Goal: Navigation & Orientation: Find specific page/section

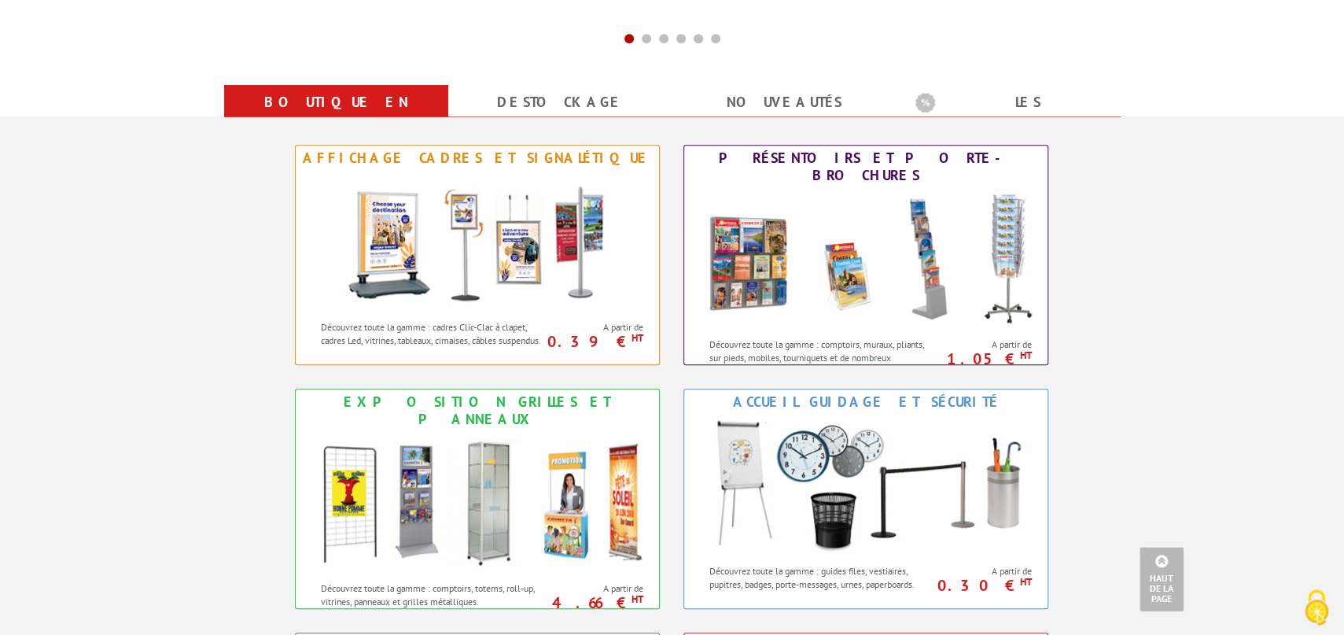
scroll to position [606, 0]
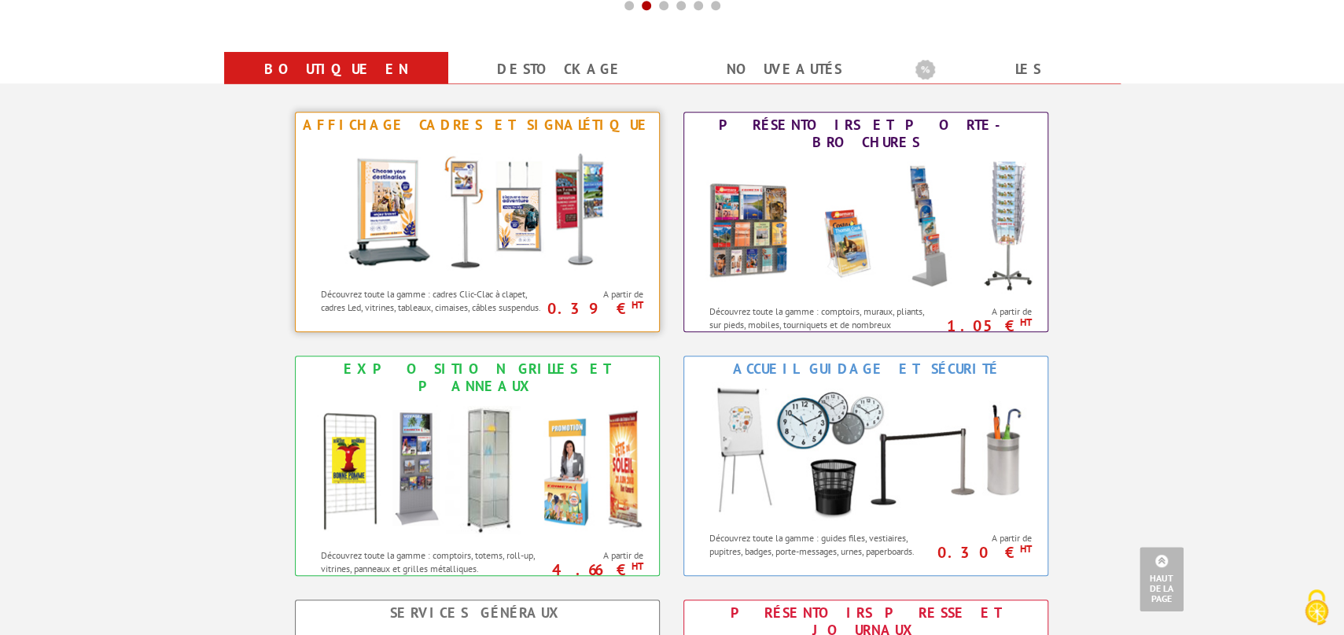
click at [488, 215] on img at bounding box center [477, 209] width 291 height 142
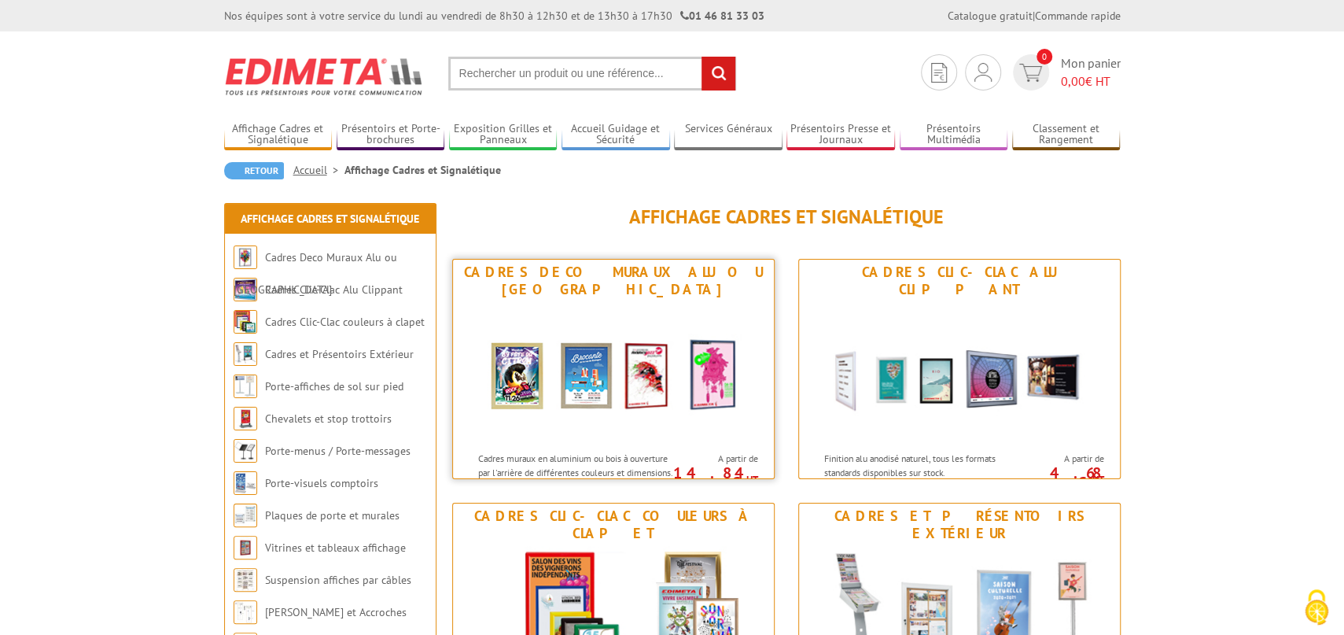
click at [627, 345] on img at bounding box center [613, 373] width 291 height 142
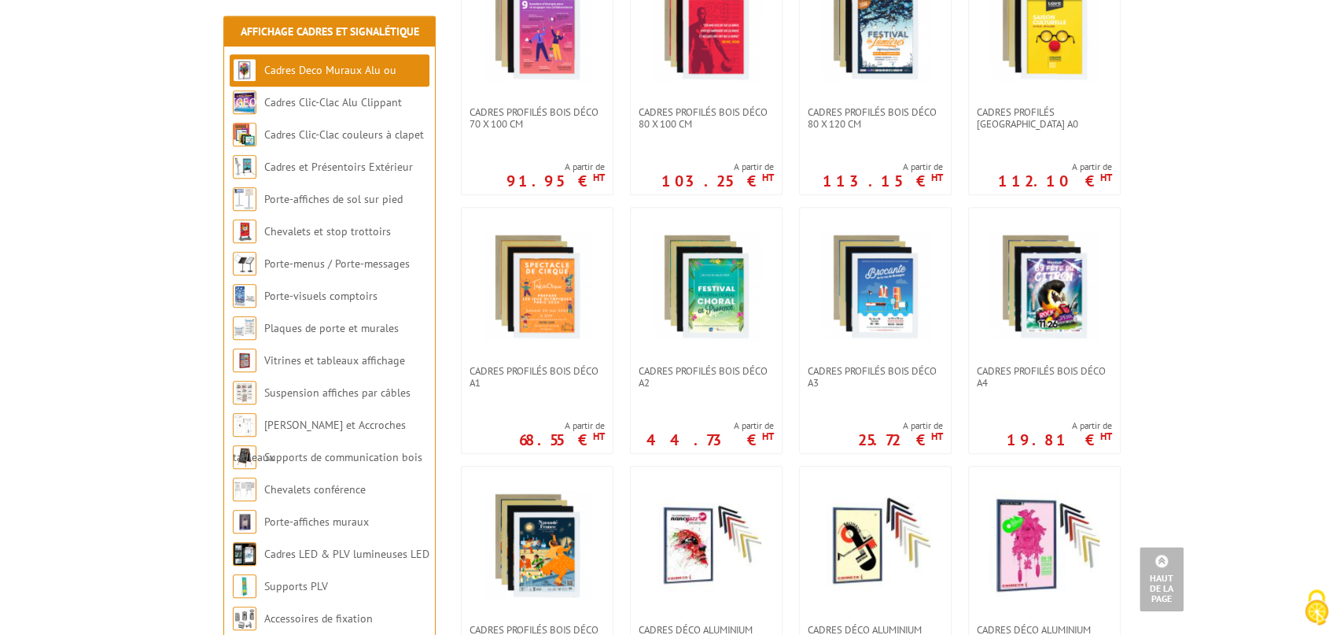
scroll to position [692, 0]
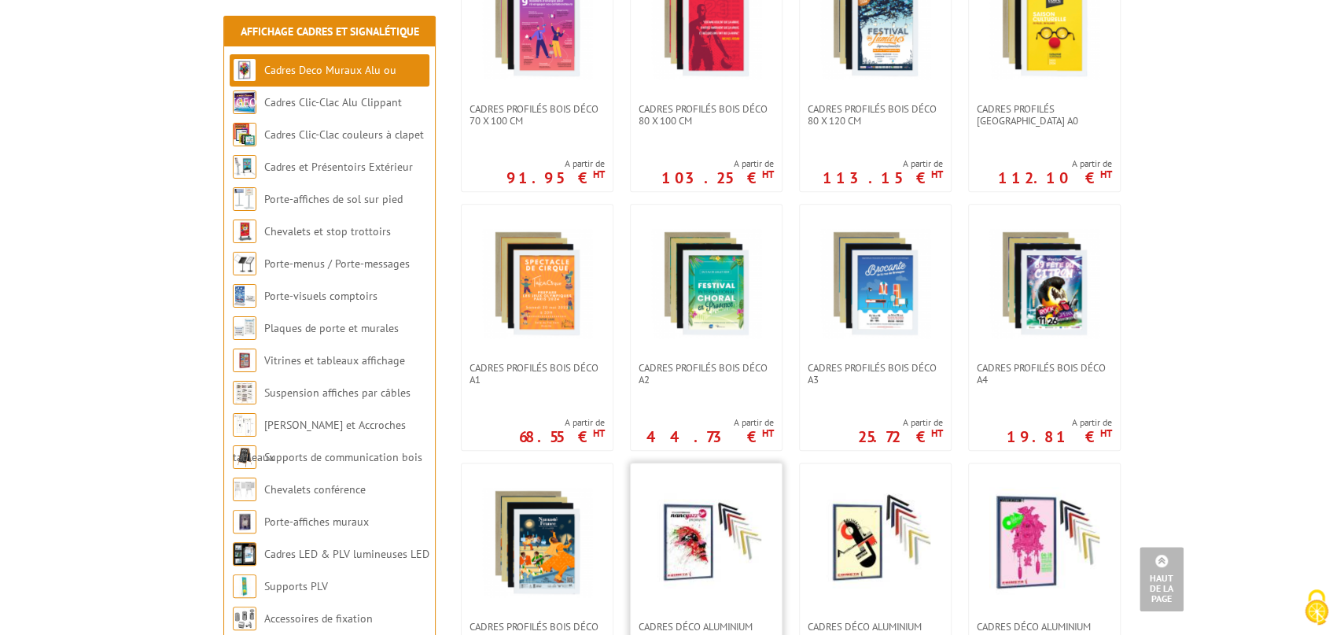
click at [678, 544] on img at bounding box center [706, 542] width 110 height 110
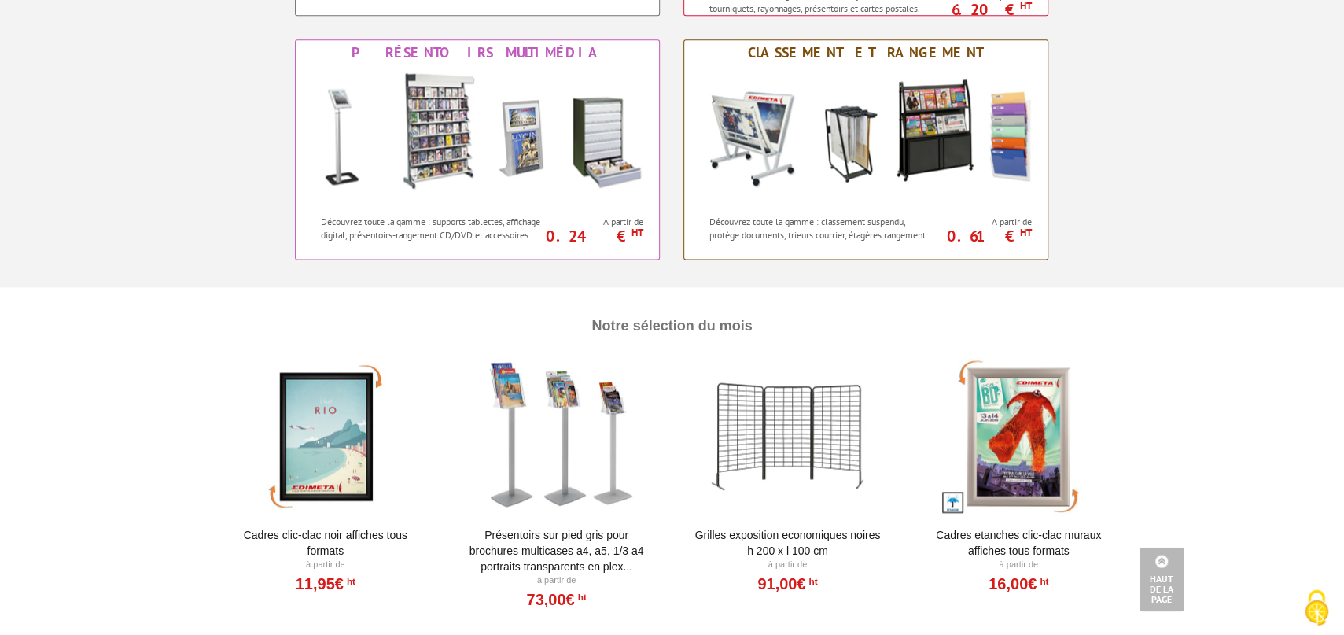
scroll to position [1557, 0]
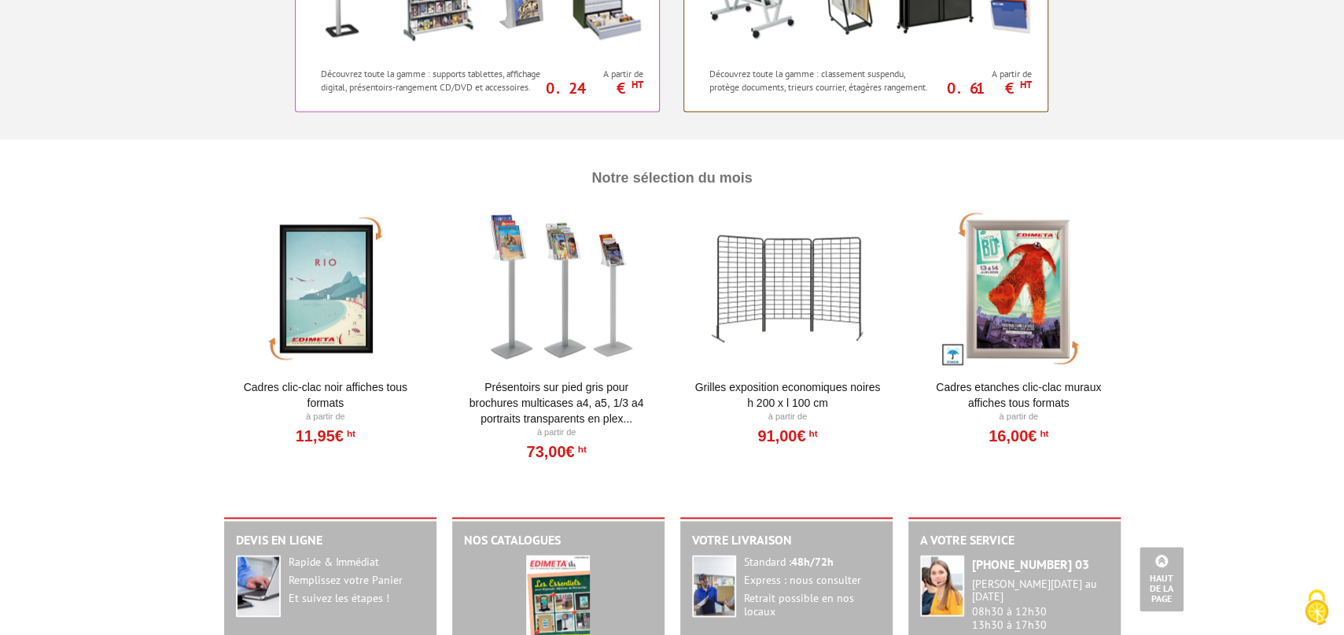
click at [783, 256] on div at bounding box center [787, 288] width 194 height 157
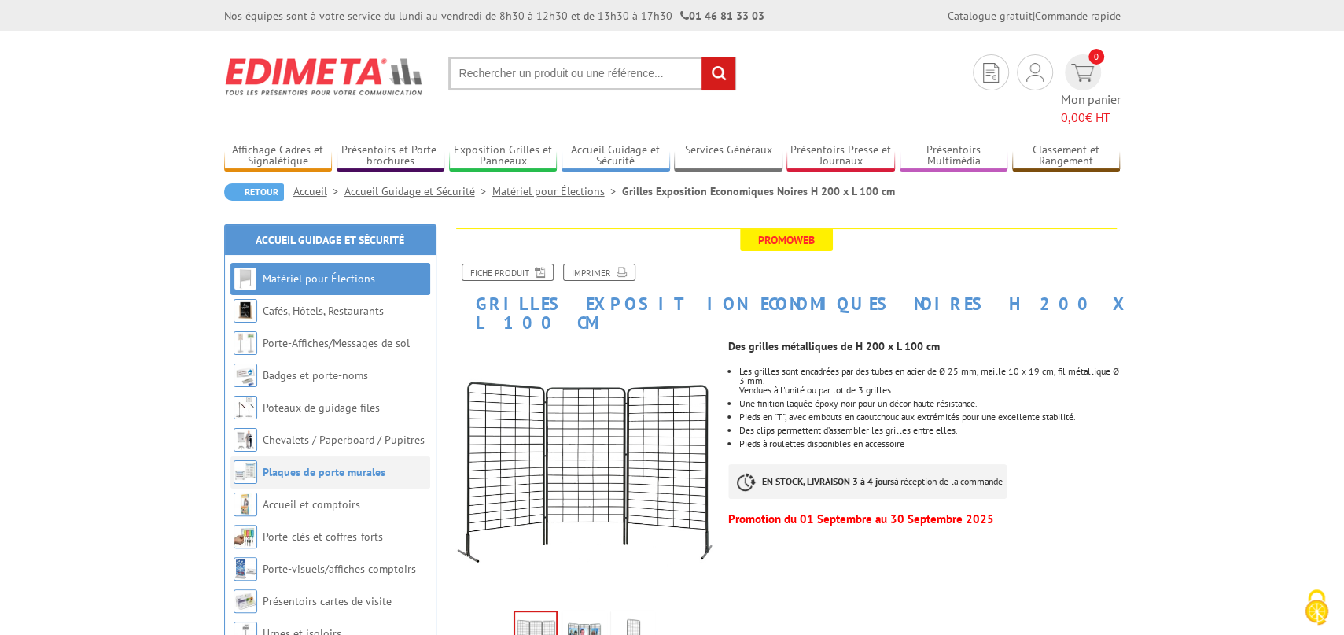
click at [319, 465] on link "Plaques de porte murales" at bounding box center [324, 472] width 123 height 14
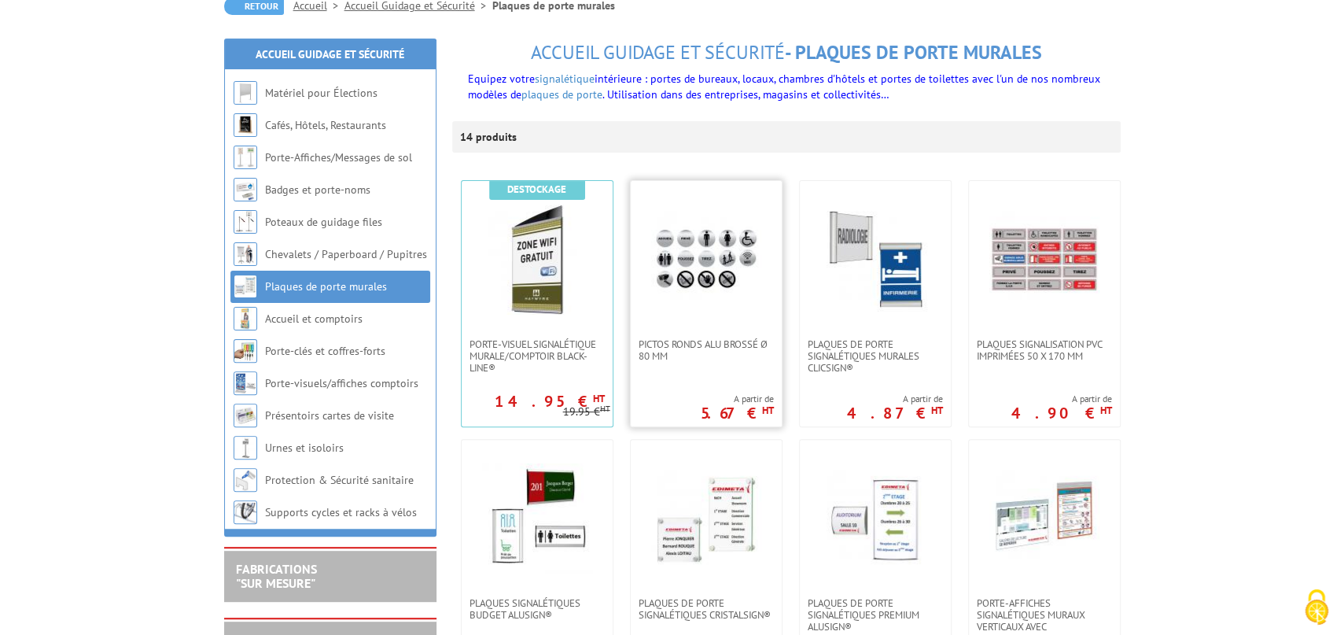
scroll to position [173, 0]
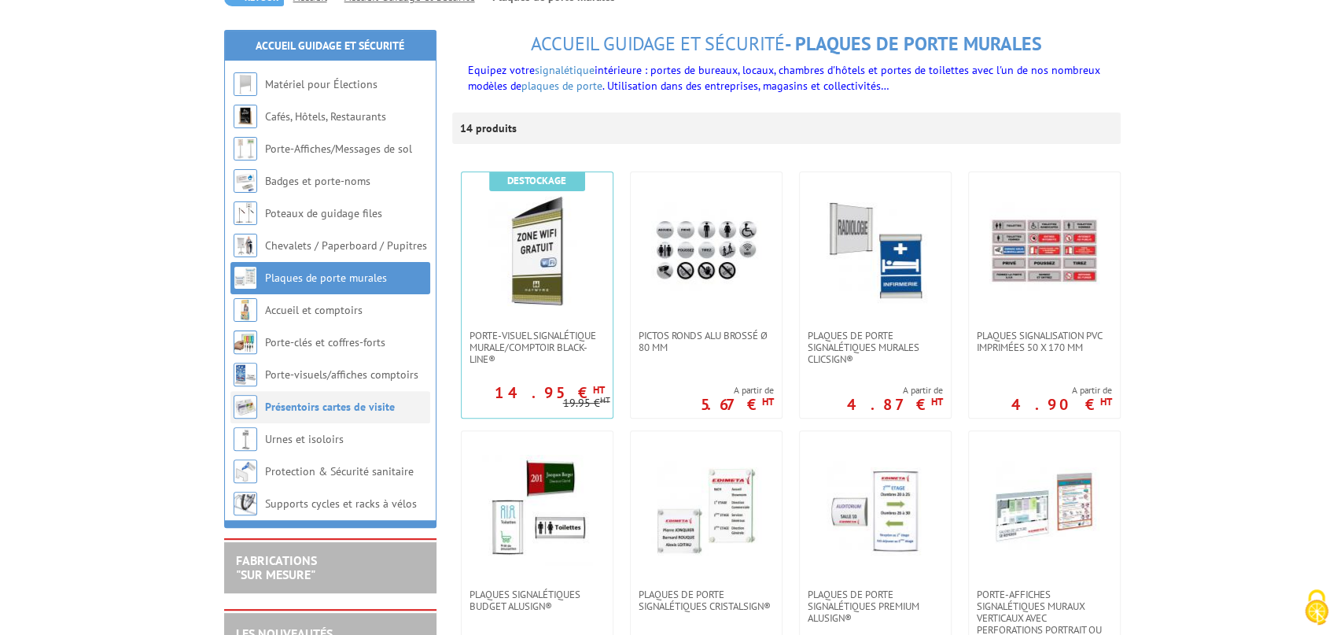
click at [332, 406] on link "Présentoirs cartes de visite" at bounding box center [330, 407] width 130 height 14
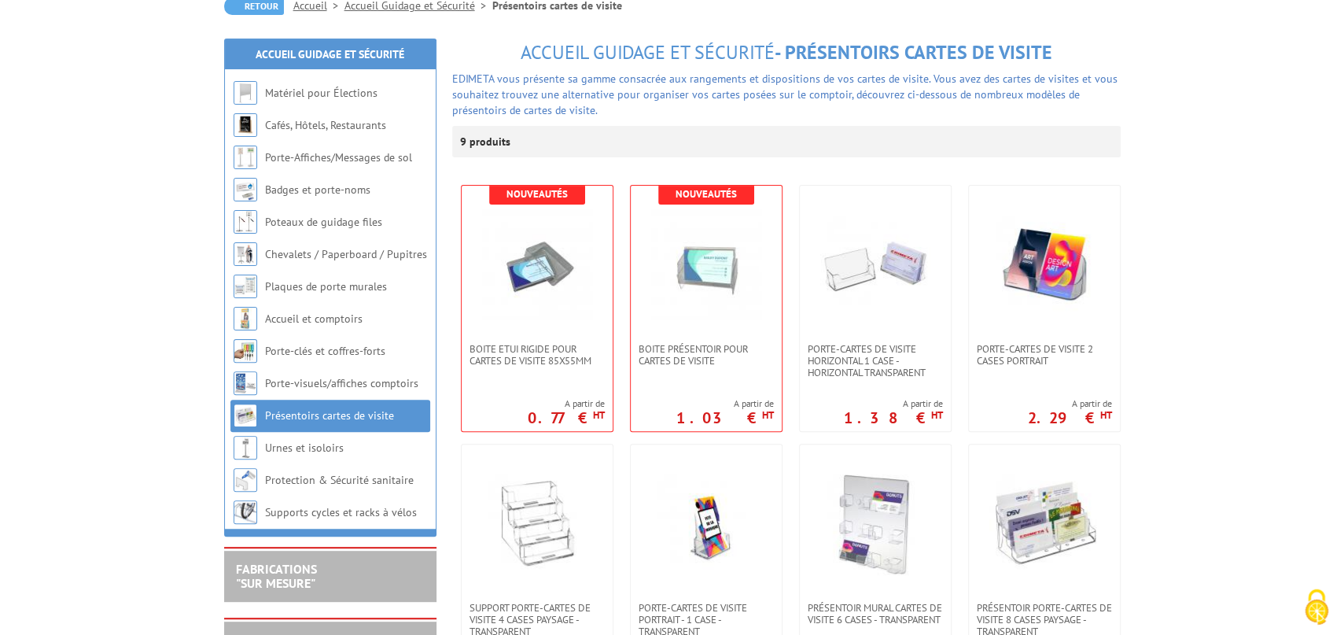
scroll to position [173, 0]
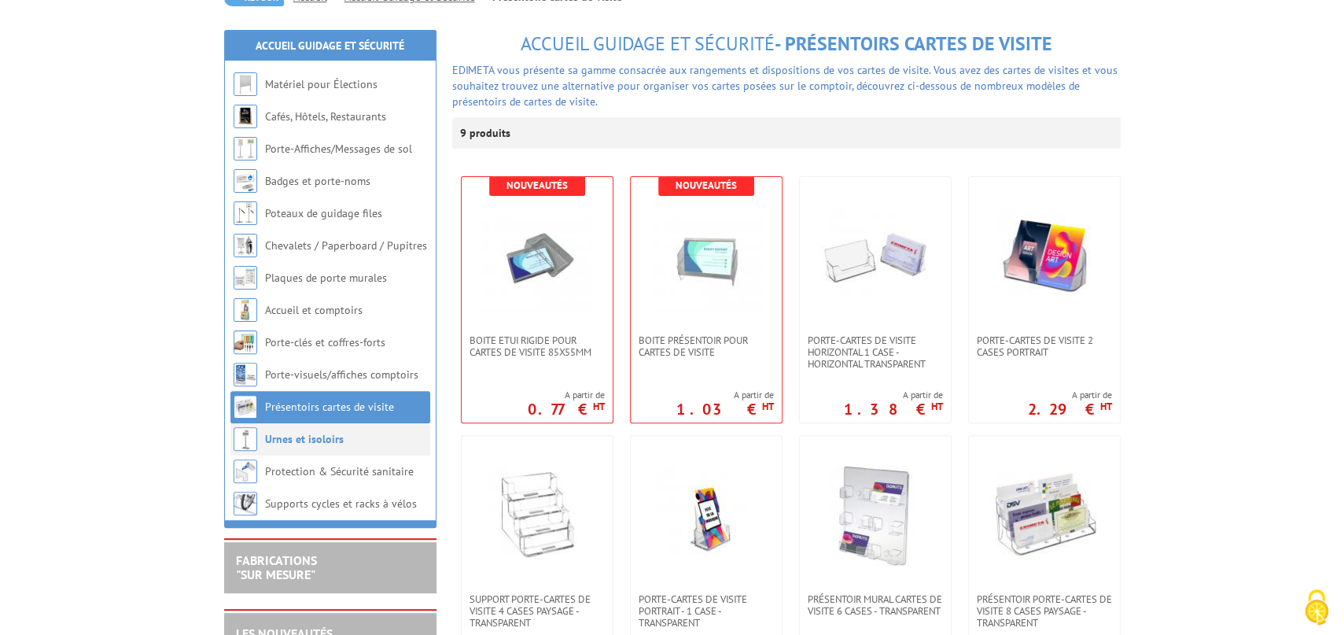
click at [307, 437] on link "Urnes et isoloirs" at bounding box center [304, 439] width 79 height 14
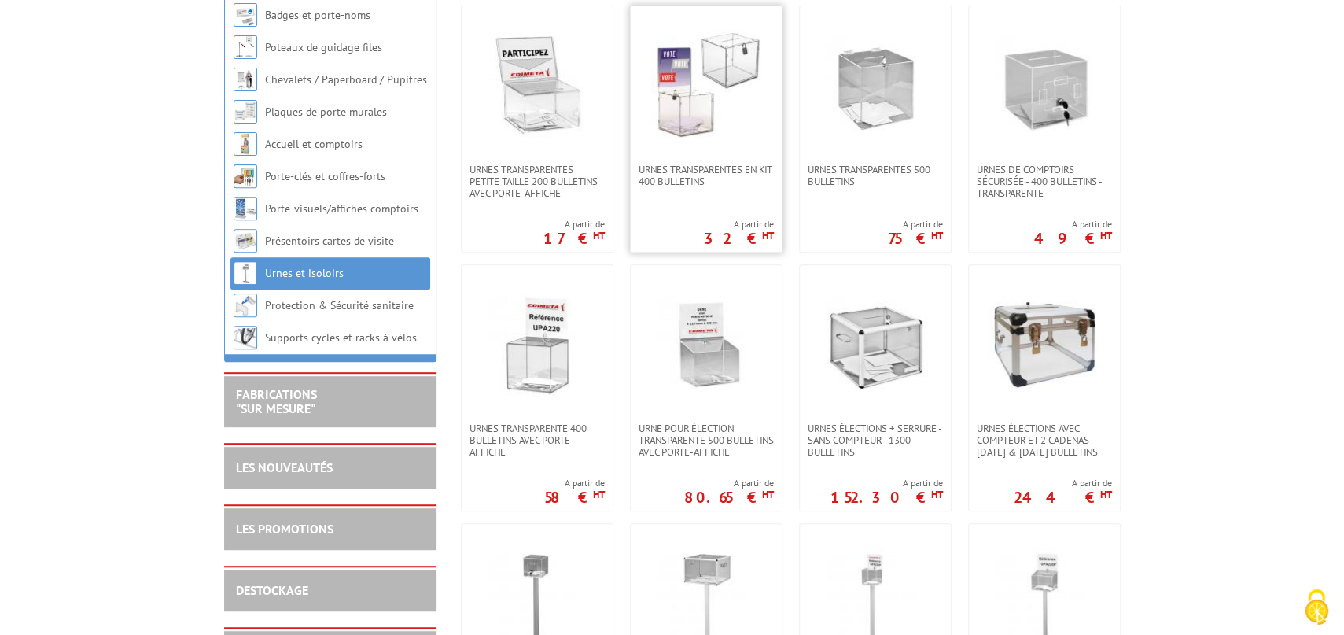
scroll to position [433, 0]
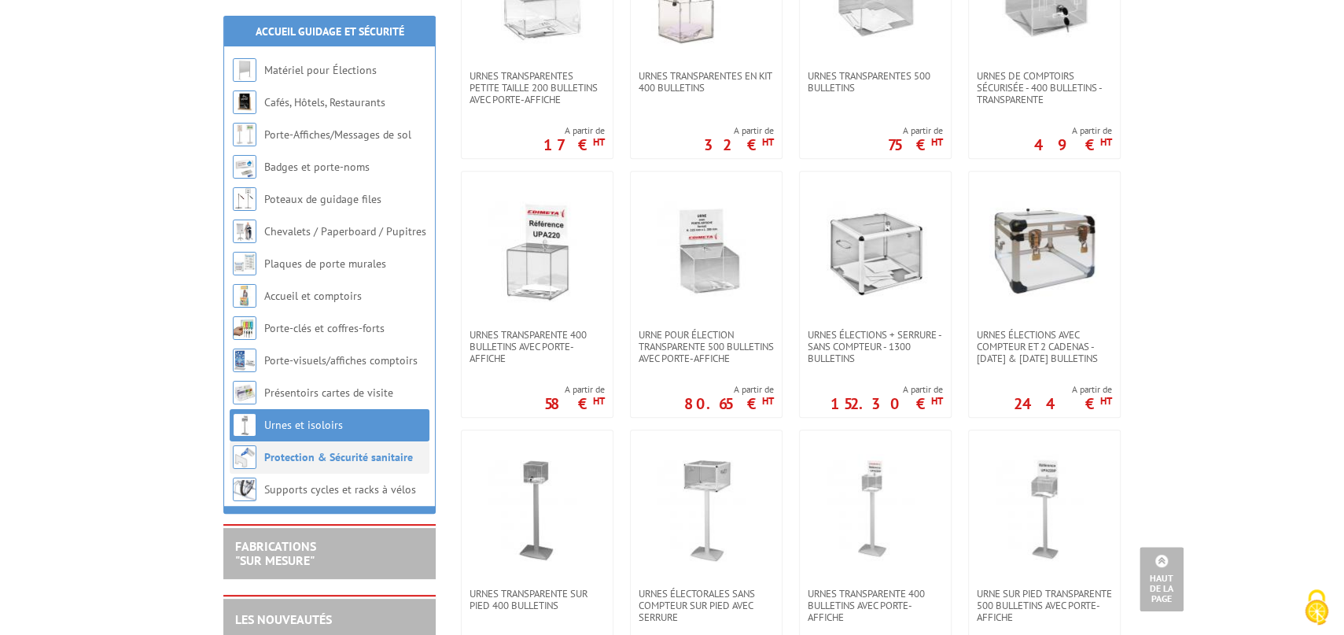
click at [351, 458] on link "Protection & Sécurité sanitaire" at bounding box center [338, 457] width 149 height 14
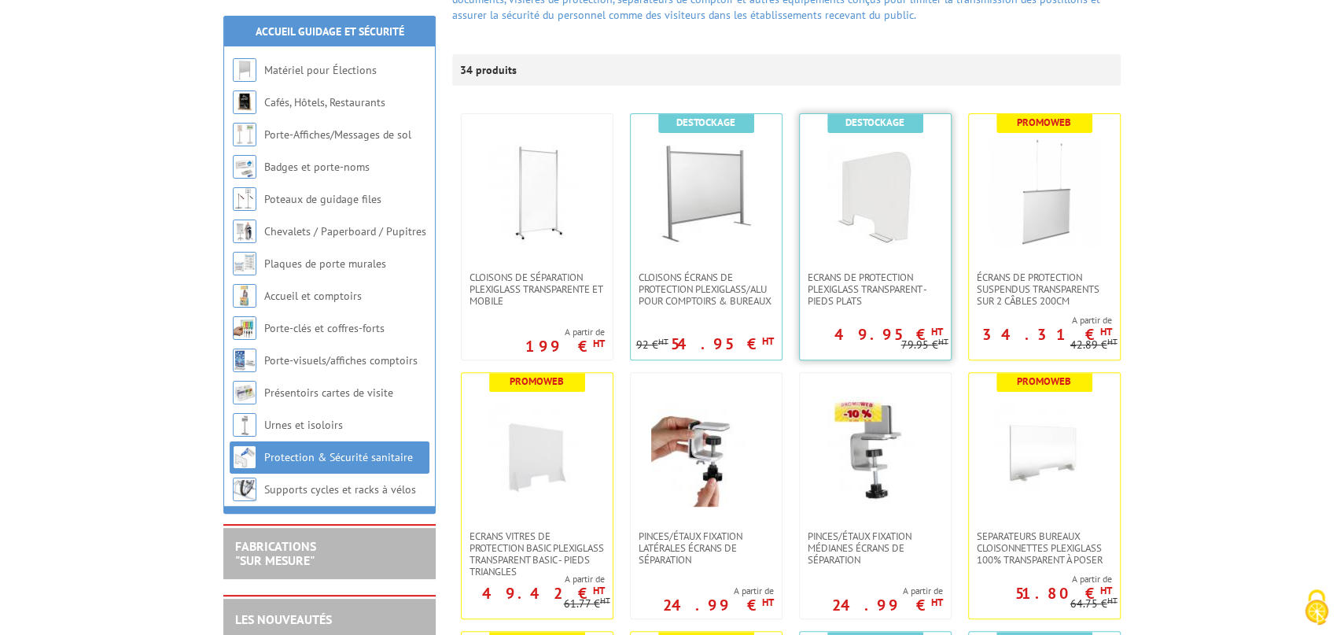
scroll to position [433, 0]
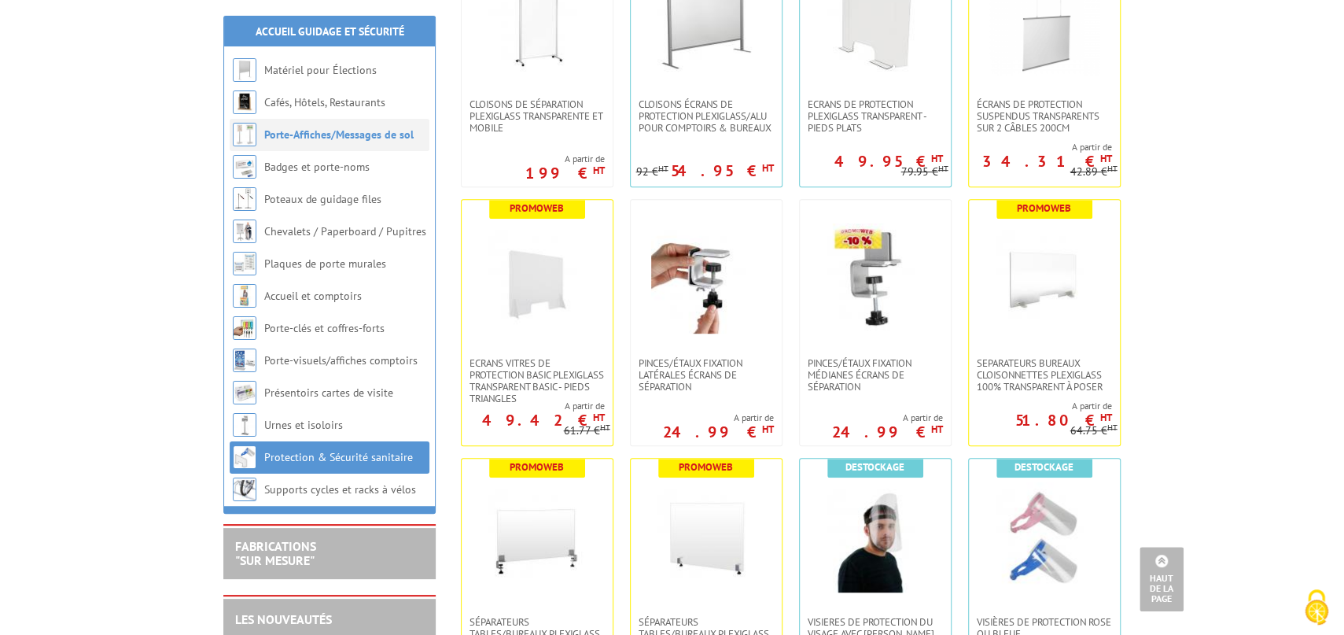
click at [341, 134] on link "Porte-Affiches/Messages de sol" at bounding box center [338, 134] width 149 height 14
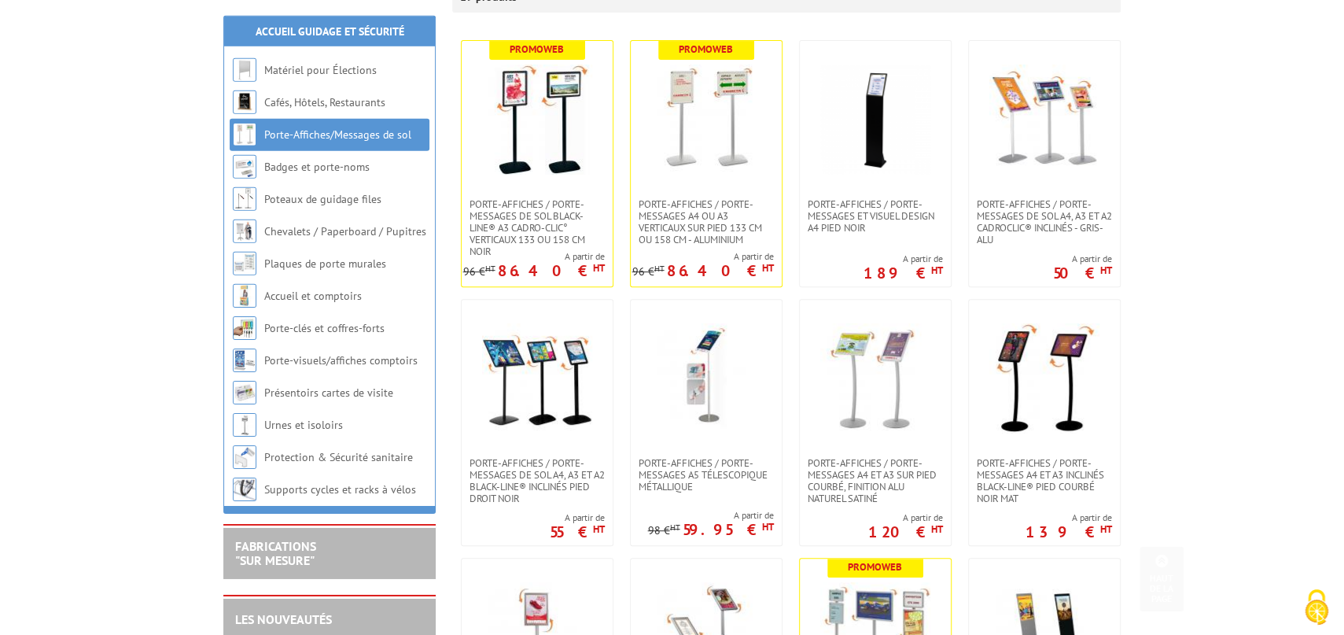
scroll to position [346, 0]
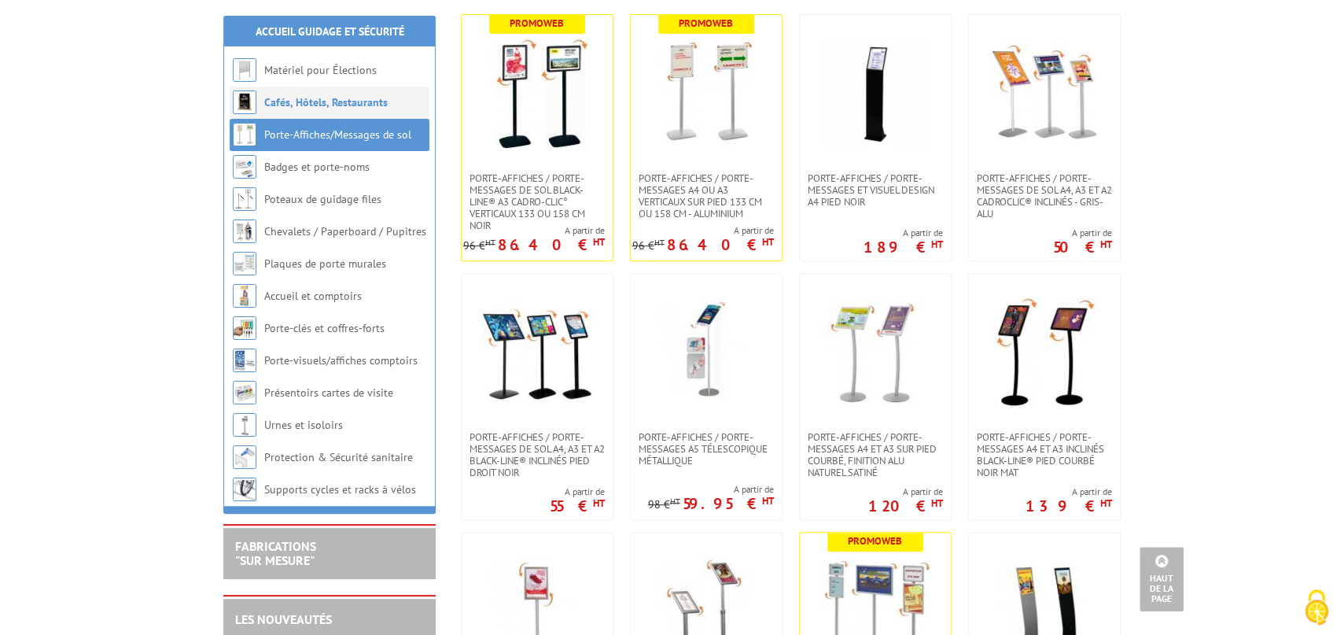
click at [359, 101] on link "Cafés, Hôtels, Restaurants" at bounding box center [325, 102] width 123 height 14
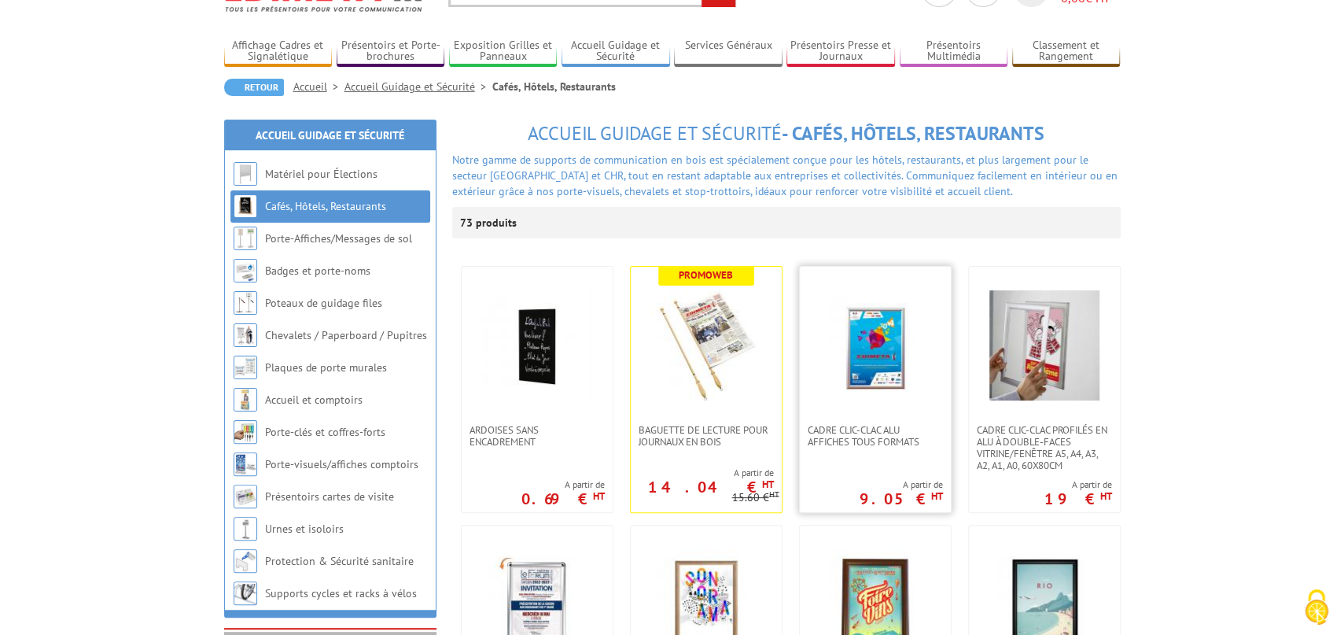
scroll to position [260, 0]
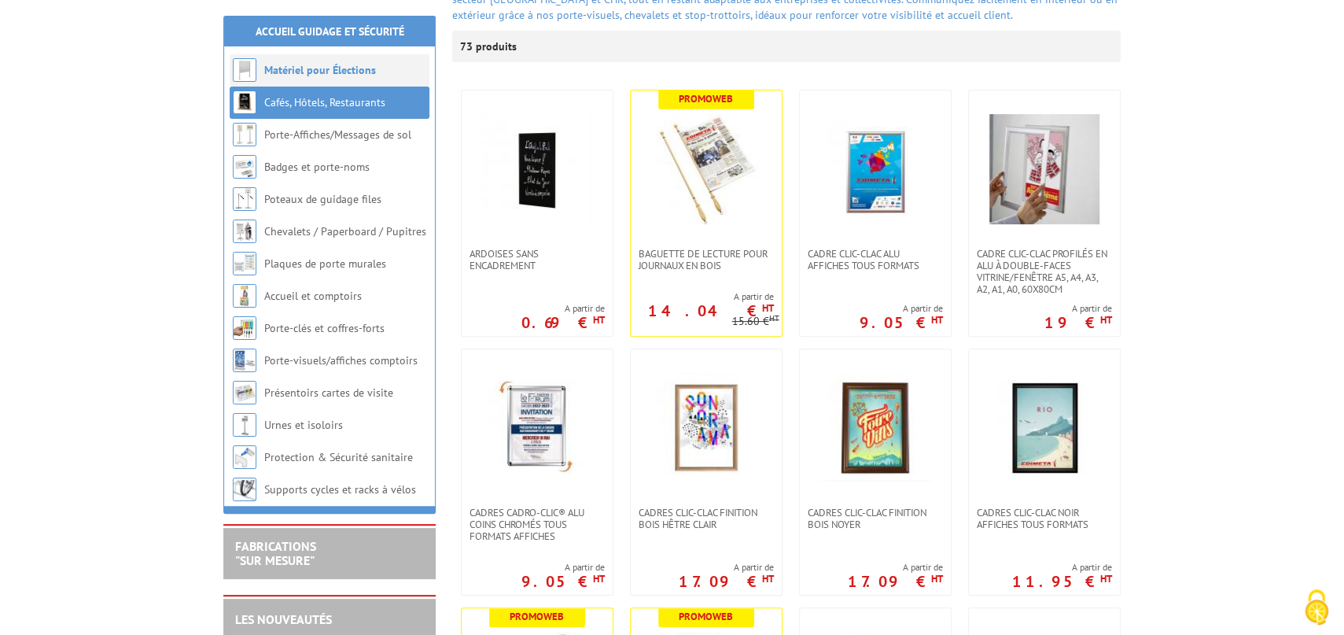
click at [337, 72] on link "Matériel pour Élections" at bounding box center [320, 70] width 112 height 14
